Goal: Information Seeking & Learning: Learn about a topic

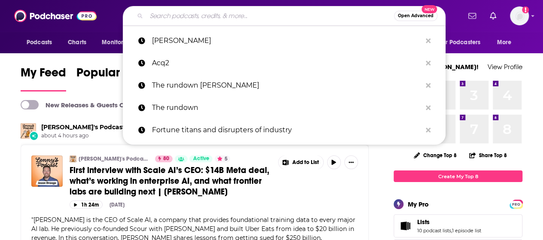
click at [219, 14] on input "Search podcasts, credits, & more..." at bounding box center [270, 16] width 248 height 14
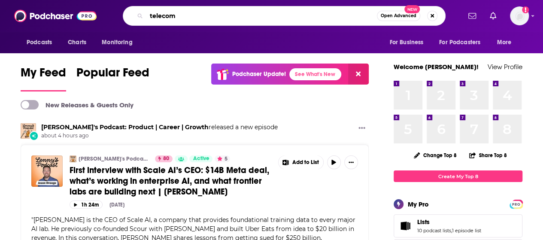
type input "telecom"
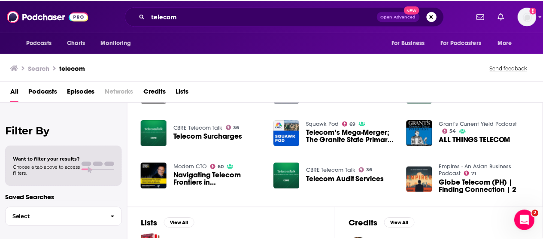
scroll to position [129, 0]
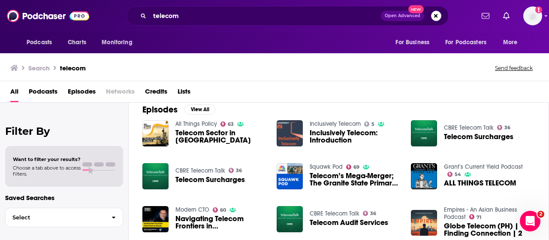
click at [342, 132] on span "Inclusively Telecom: Introduction" at bounding box center [355, 136] width 91 height 15
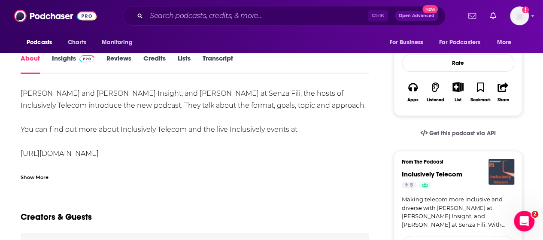
scroll to position [86, 0]
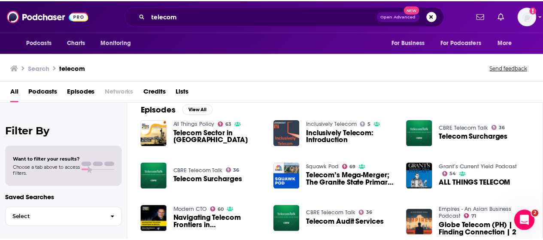
scroll to position [172, 0]
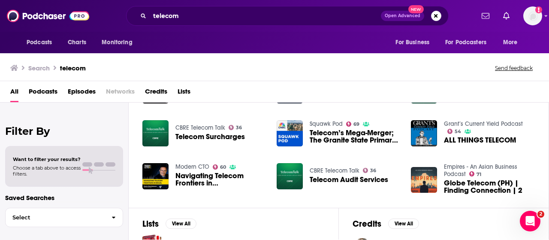
click at [339, 176] on span "Telecom Audit Services" at bounding box center [349, 179] width 79 height 7
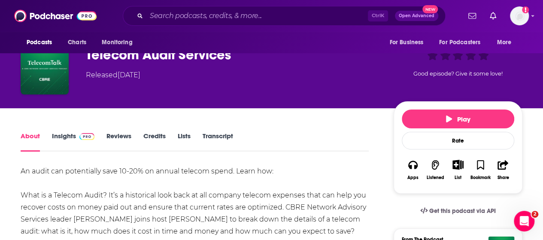
scroll to position [43, 0]
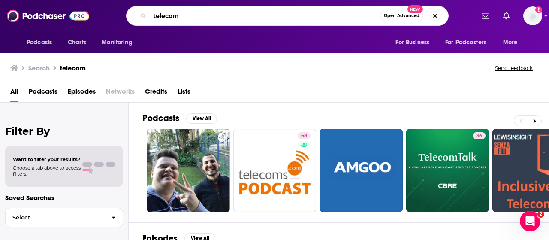
click at [194, 15] on input "telecom" at bounding box center [265, 16] width 230 height 14
type input "technology"
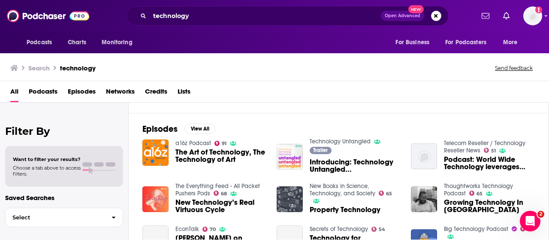
scroll to position [129, 0]
